Goal: Task Accomplishment & Management: Use online tool/utility

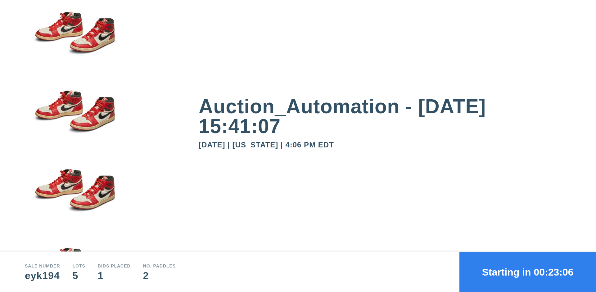
click at [528, 272] on button "Starting in 00:23:06" at bounding box center [528, 273] width 137 height 40
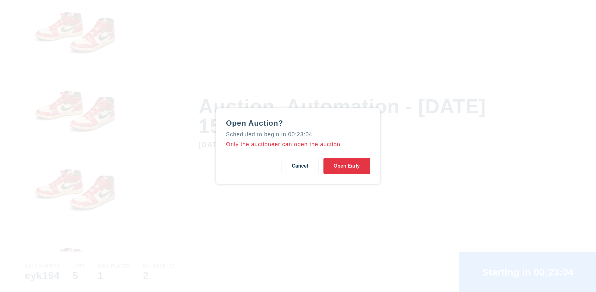
click at [347, 166] on button "Open Early" at bounding box center [347, 166] width 47 height 16
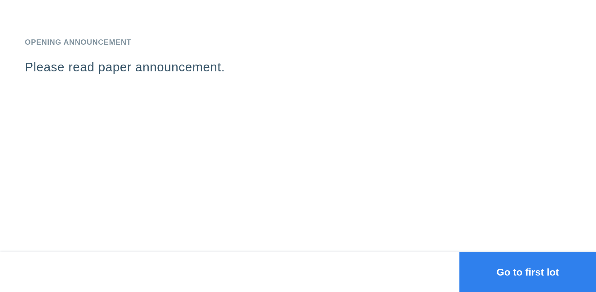
click at [528, 272] on button "Go to first lot" at bounding box center [528, 273] width 137 height 40
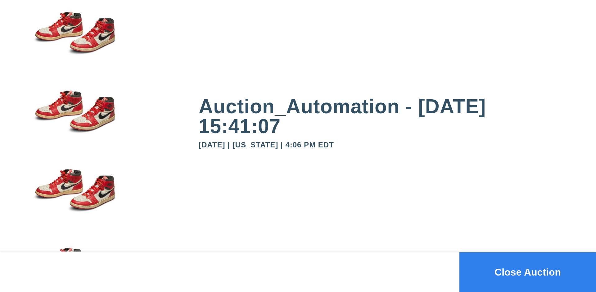
click at [528, 272] on button "Close Auction" at bounding box center [528, 273] width 137 height 40
